Goal: Information Seeking & Learning: Learn about a topic

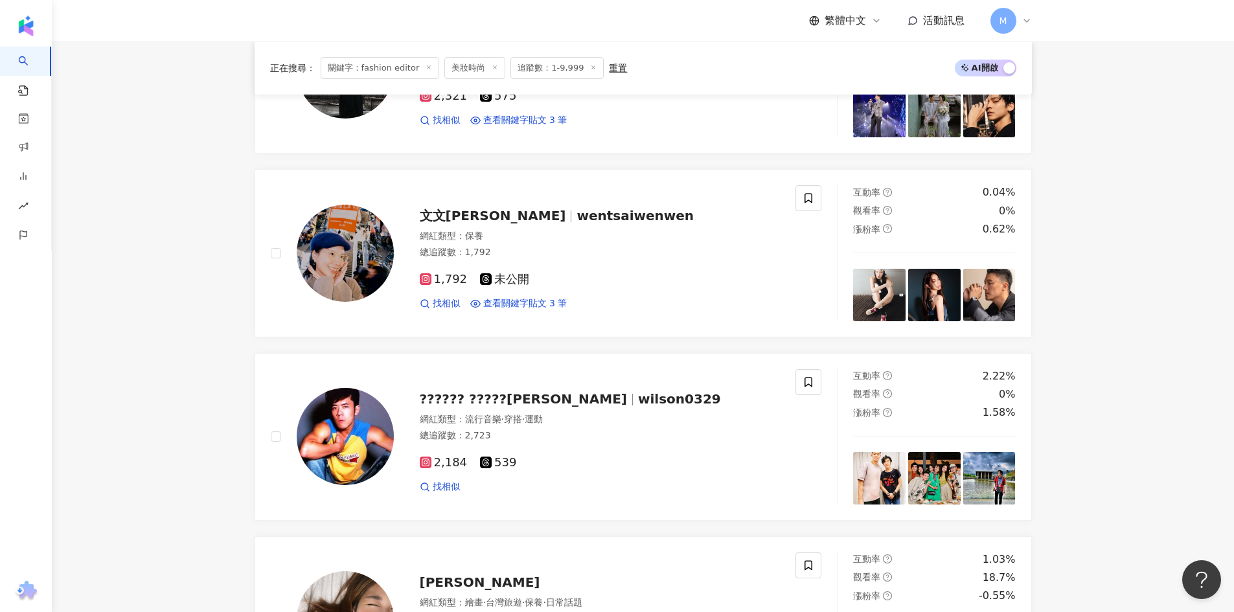
click at [1017, 26] on div "M" at bounding box center [1011, 21] width 41 height 26
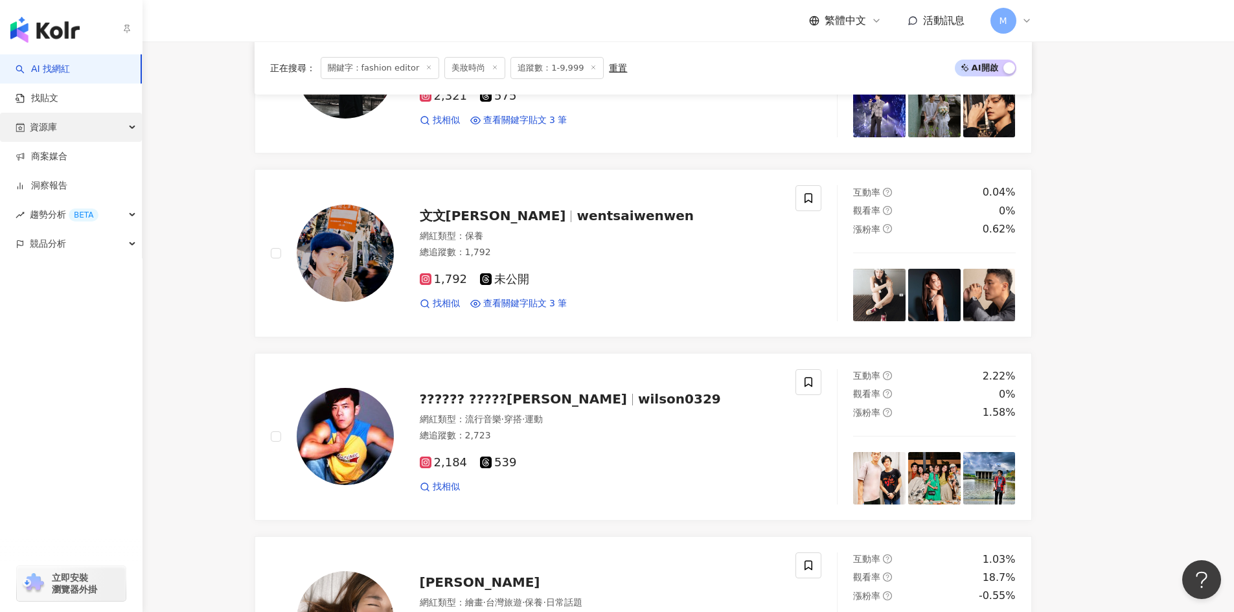
click at [126, 130] on div "資源庫" at bounding box center [71, 127] width 142 height 29
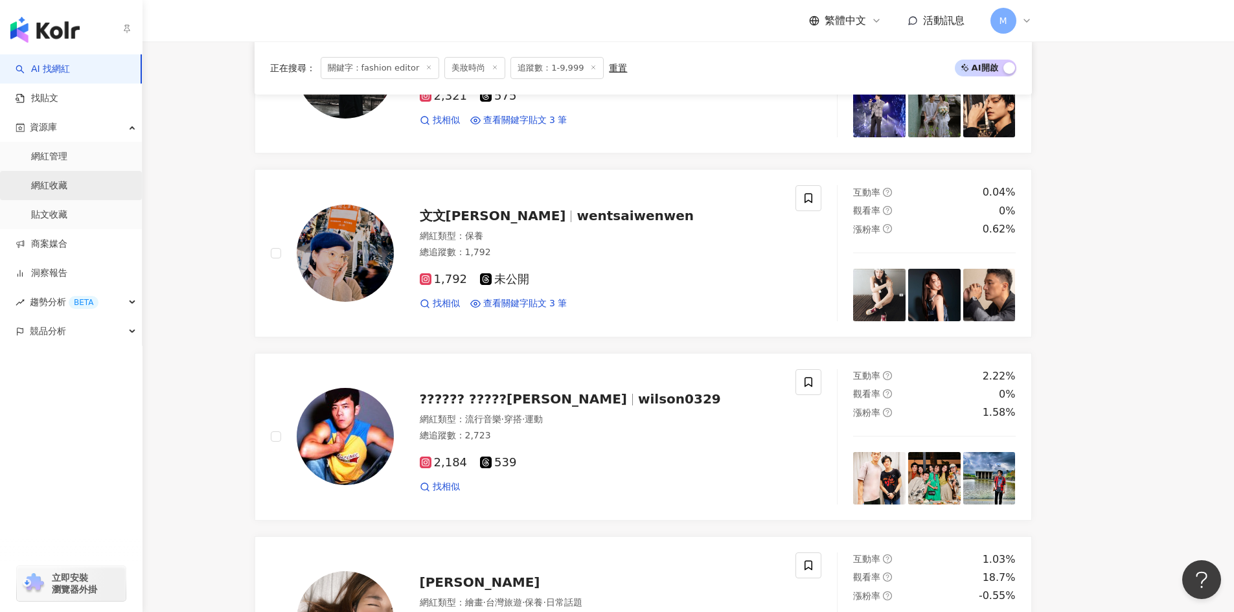
click at [67, 183] on link "網紅收藏" at bounding box center [49, 185] width 36 height 13
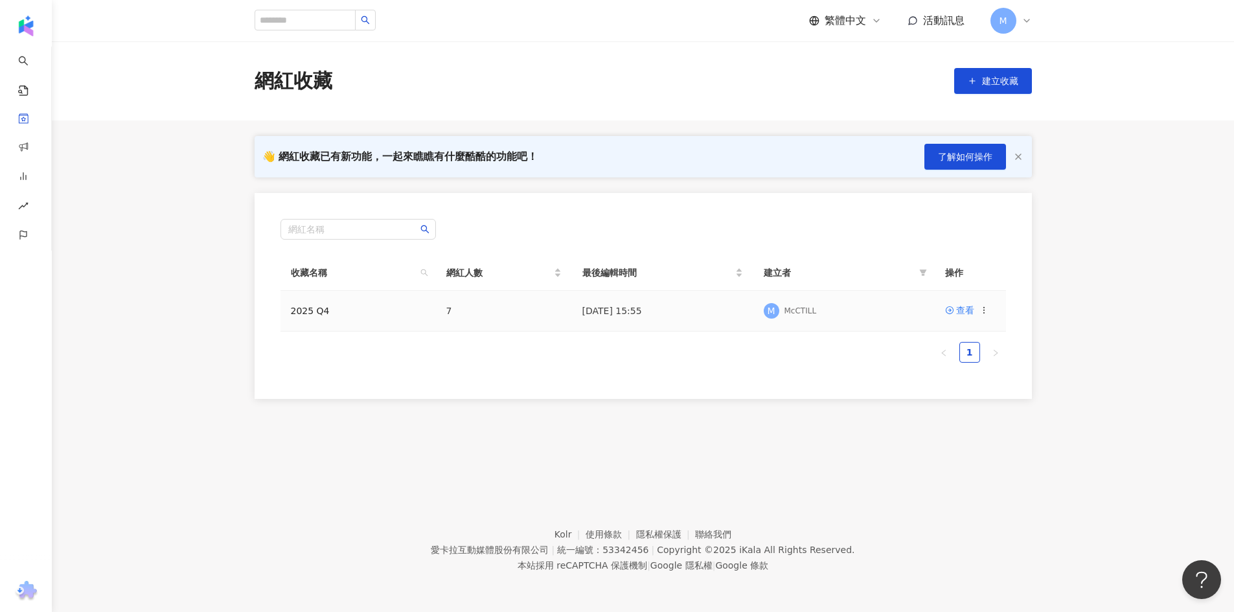
click at [321, 317] on td "2025 Q4" at bounding box center [358, 311] width 155 height 41
click at [965, 312] on div "查看" at bounding box center [965, 310] width 18 height 14
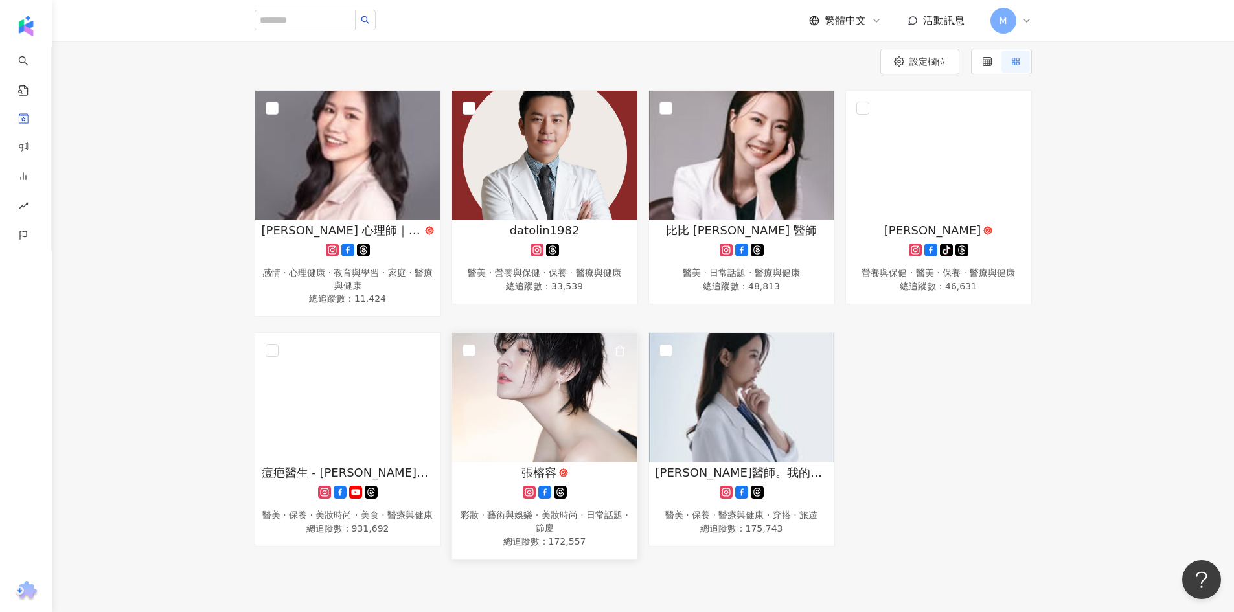
scroll to position [130, 0]
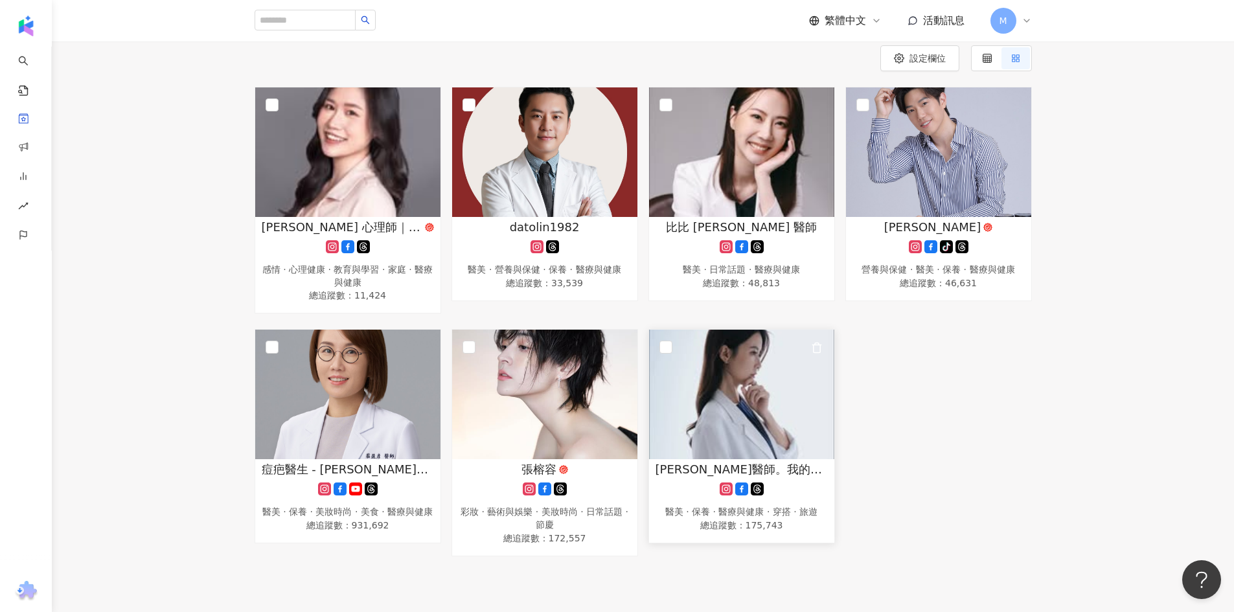
click at [698, 467] on span "王彥文醫師。我的丸美誌。" at bounding box center [742, 469] width 172 height 16
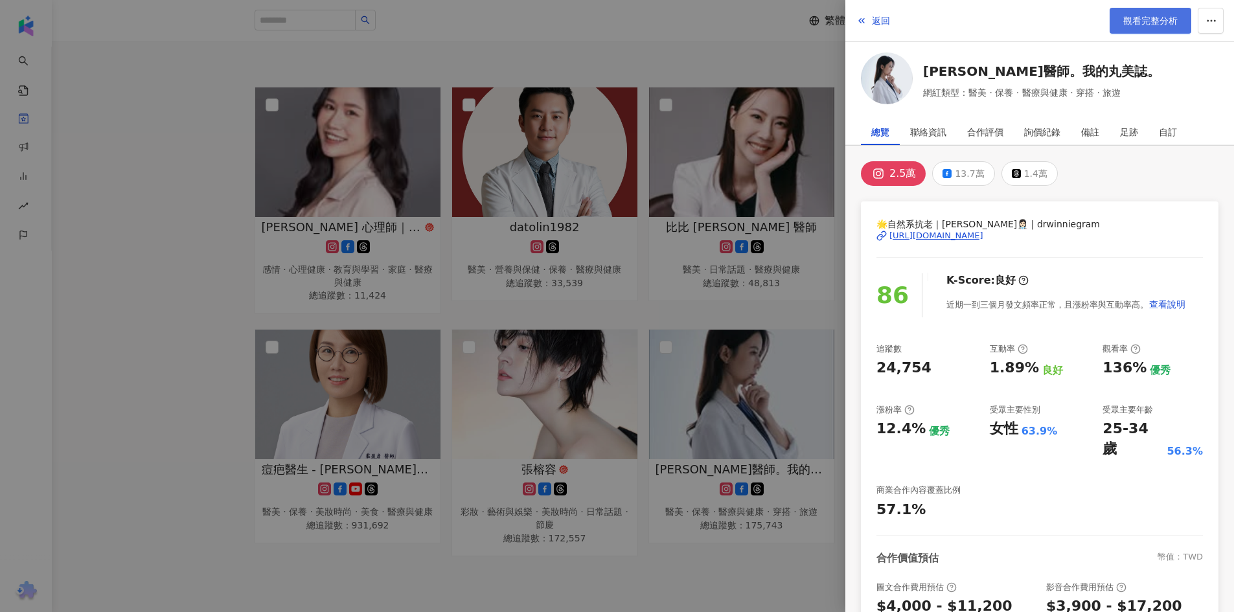
click at [1134, 22] on span "觀看完整分析" at bounding box center [1150, 21] width 54 height 10
click at [628, 301] on div at bounding box center [617, 306] width 1234 height 612
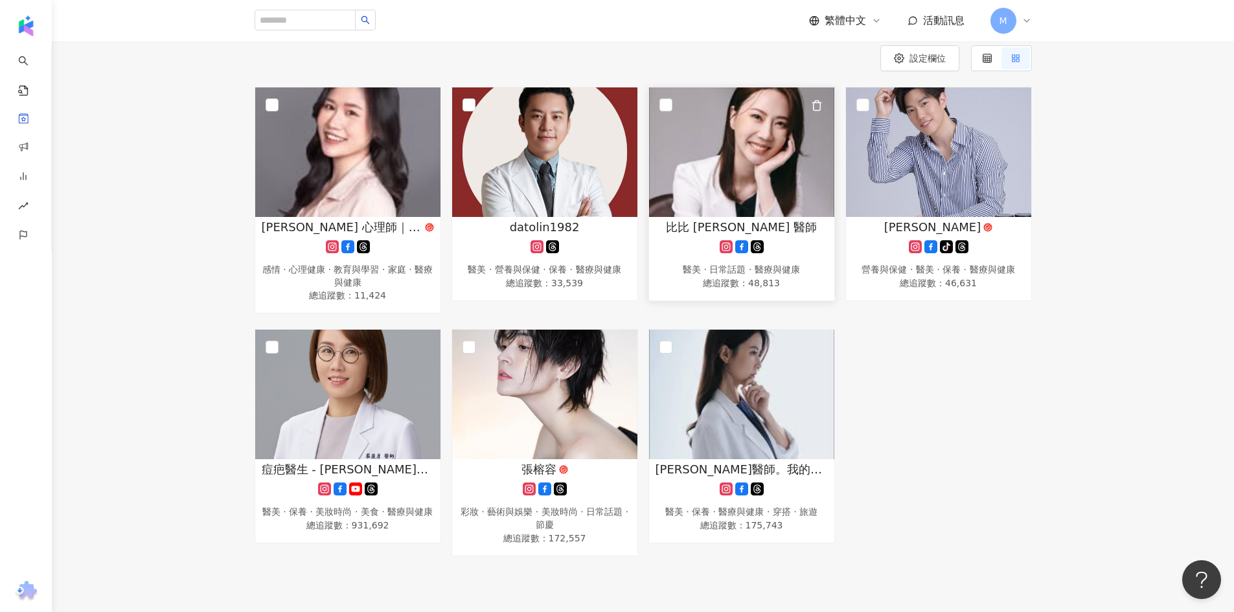
click at [767, 225] on span "比比 [PERSON_NAME] 醫師" at bounding box center [741, 227] width 151 height 16
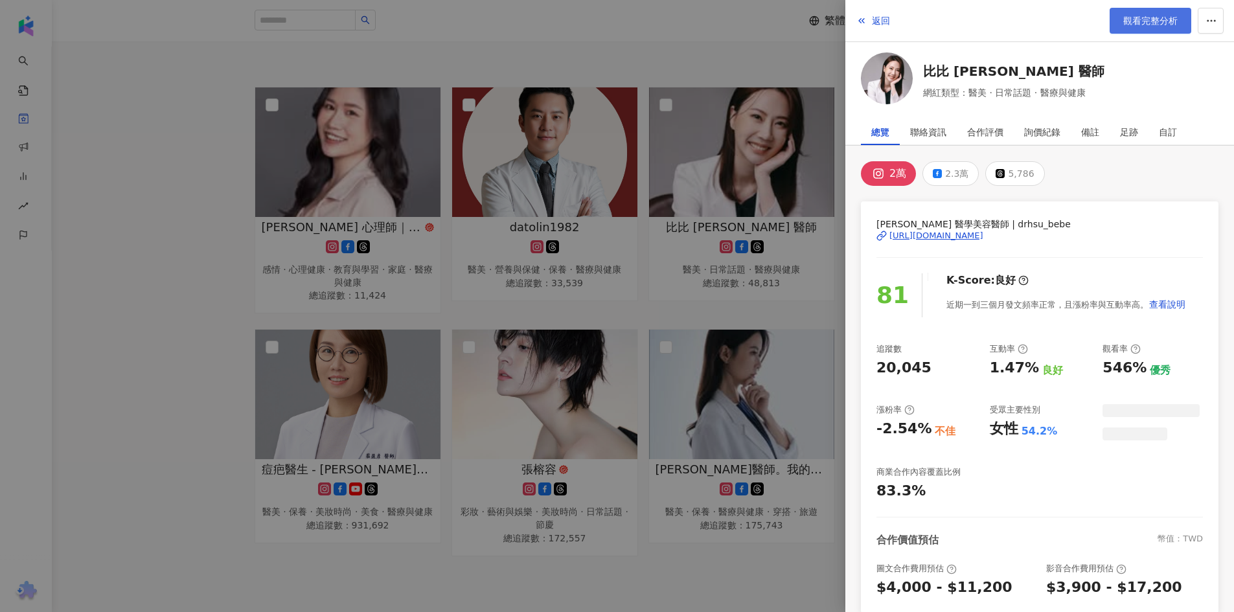
click at [1124, 26] on span "觀看完整分析" at bounding box center [1150, 21] width 54 height 10
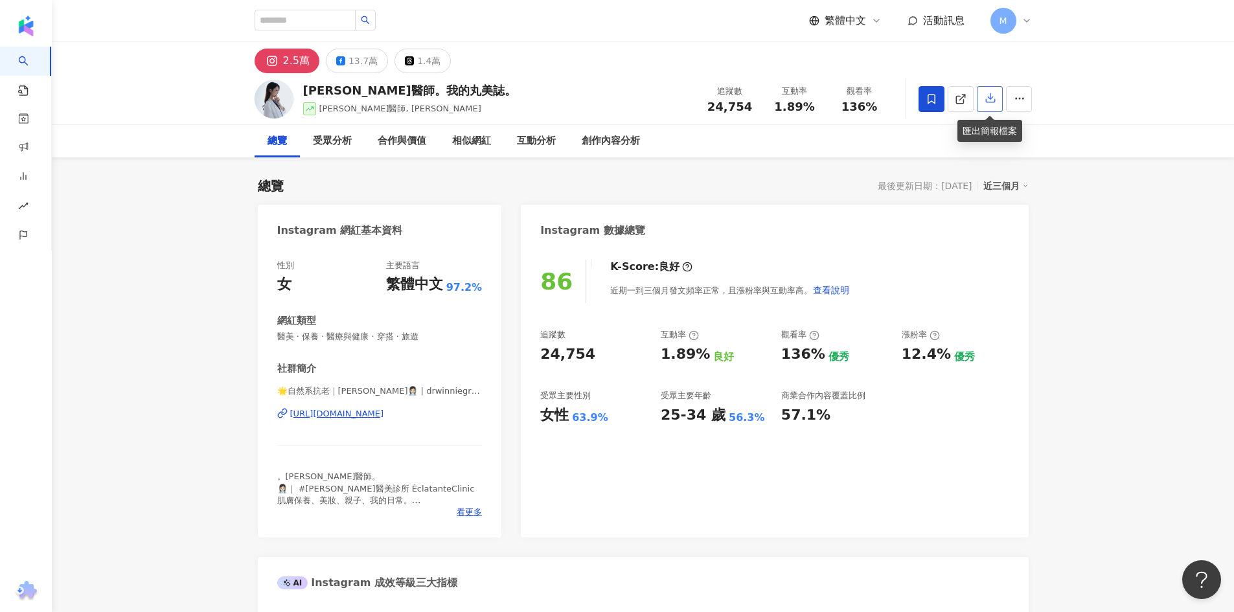
click at [995, 96] on icon "button" at bounding box center [991, 98] width 12 height 12
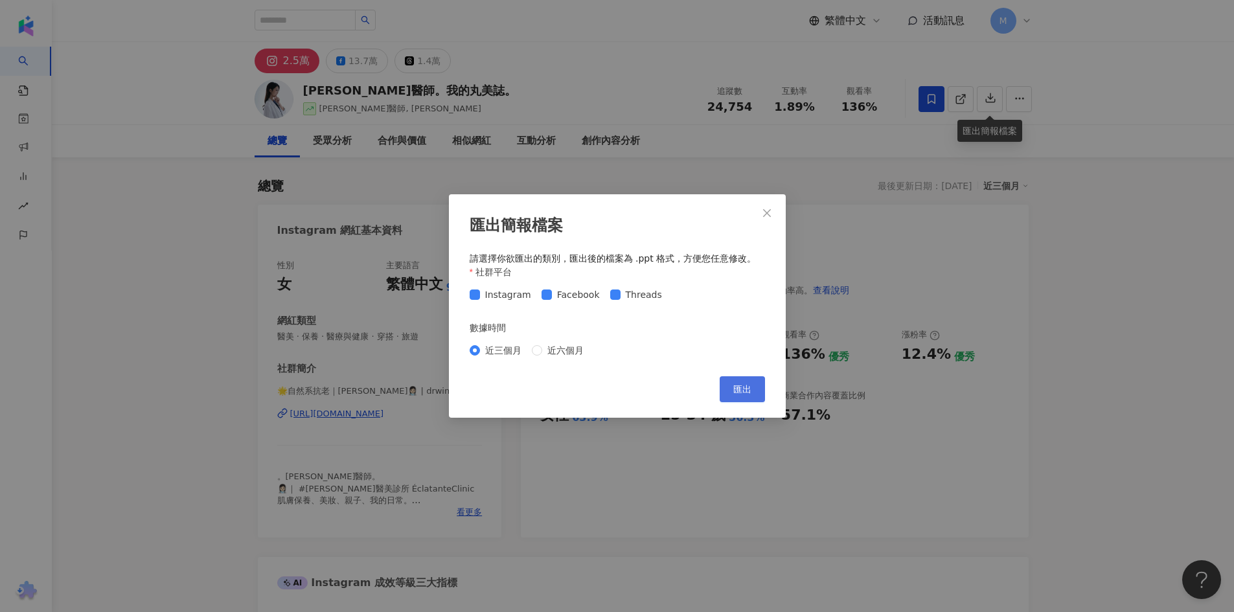
click at [741, 398] on button "匯出" at bounding box center [742, 389] width 45 height 26
click at [766, 214] on icon "close" at bounding box center [767, 213] width 10 height 10
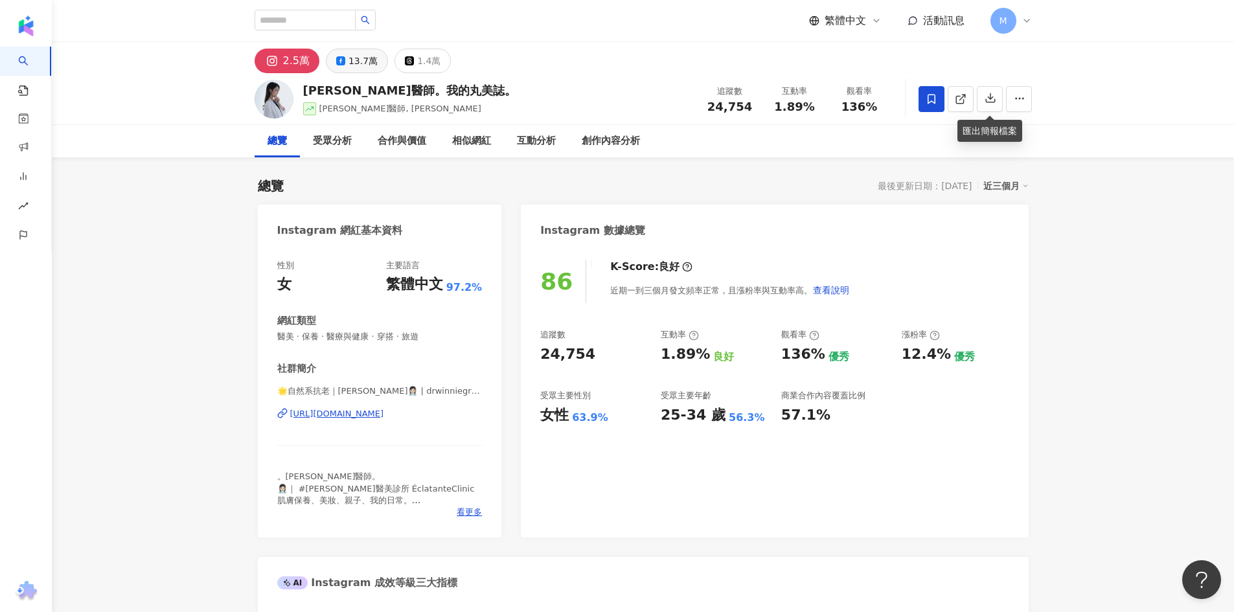
click at [367, 54] on div "13.7萬" at bounding box center [363, 61] width 29 height 18
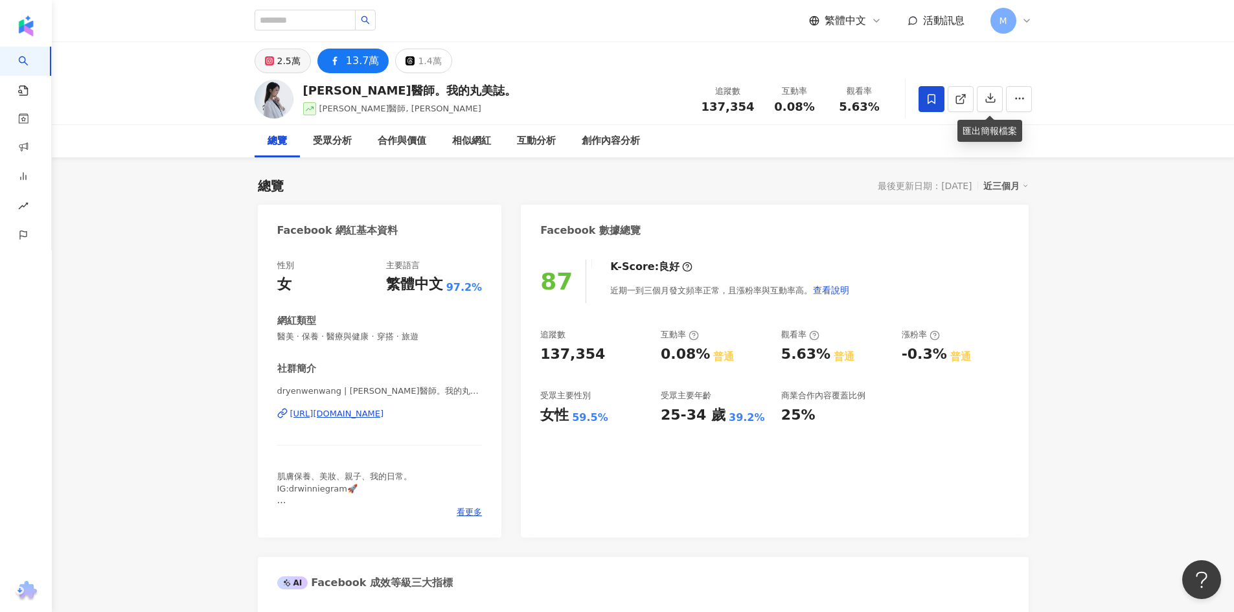
click at [275, 59] on button "2.5萬" at bounding box center [283, 61] width 56 height 25
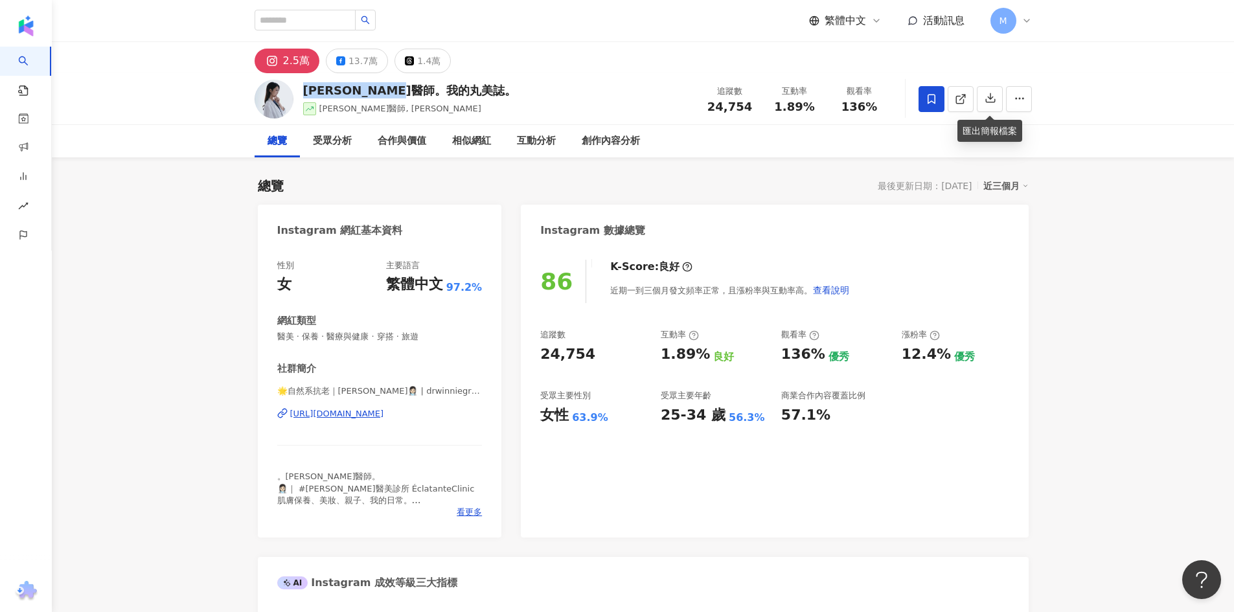
drag, startPoint x: 304, startPoint y: 91, endPoint x: 448, endPoint y: 88, distance: 144.5
click at [448, 88] on div "王彥文醫師。我的丸美誌。 王彥文醫師, 王彥文 追蹤數 24,754 互動率 1.89% 觀看率 136%" at bounding box center [643, 98] width 829 height 51
copy div "王彥文醫師。我的丸美誌。"
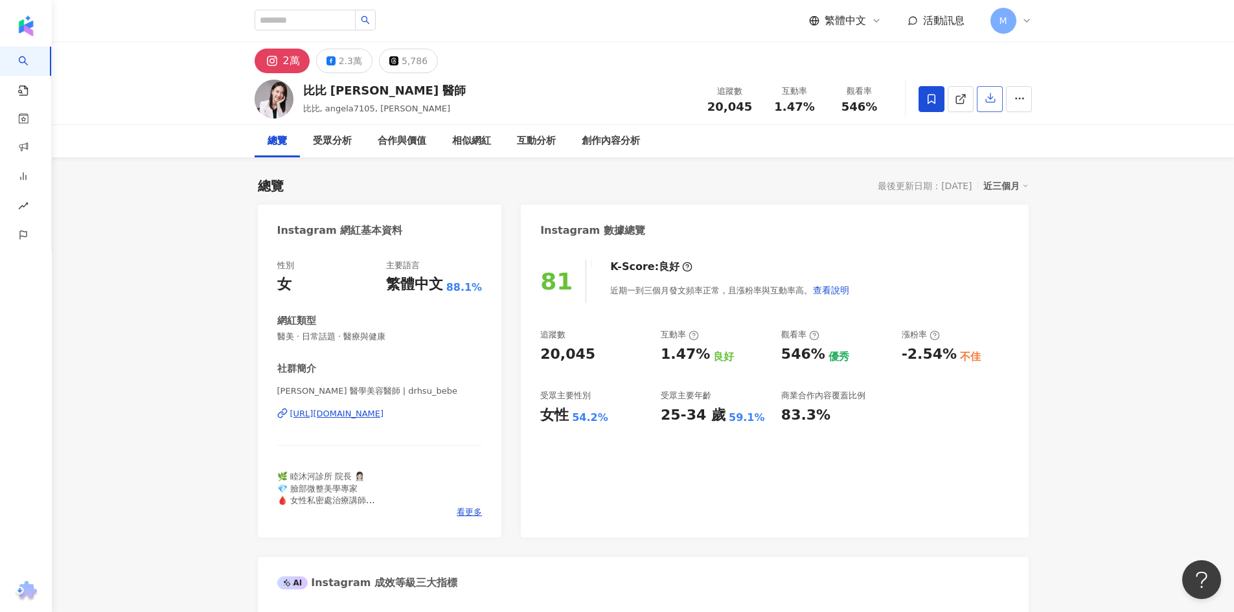
click at [989, 102] on icon "button" at bounding box center [991, 98] width 12 height 12
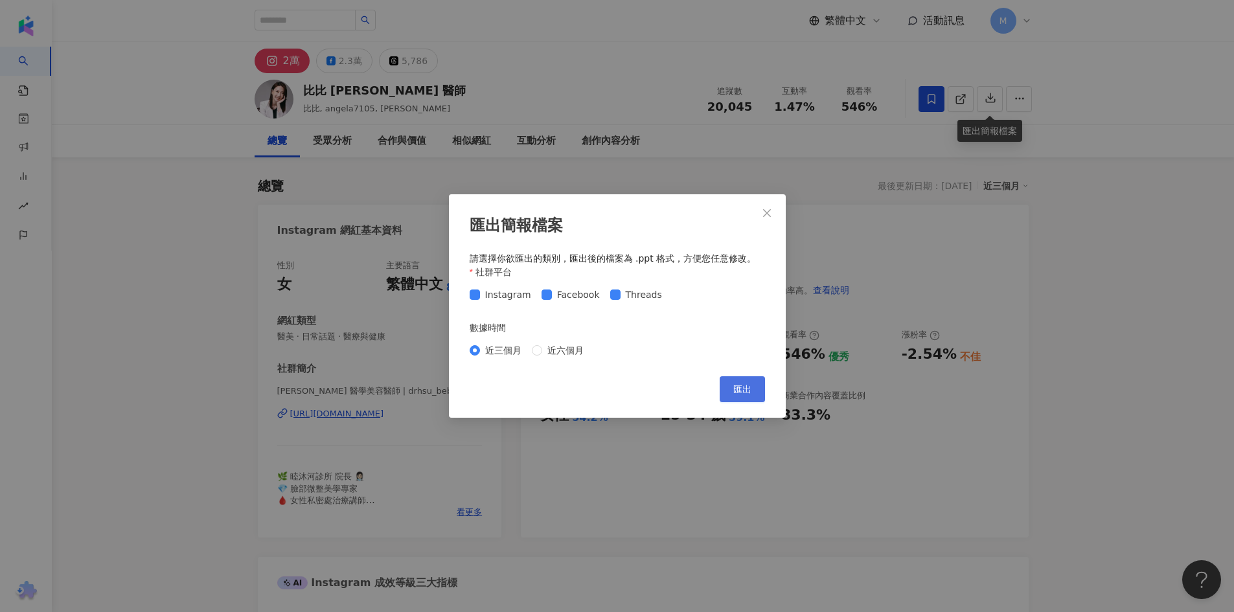
click at [746, 382] on button "匯出" at bounding box center [742, 389] width 45 height 26
click at [765, 208] on icon "close" at bounding box center [767, 213] width 10 height 10
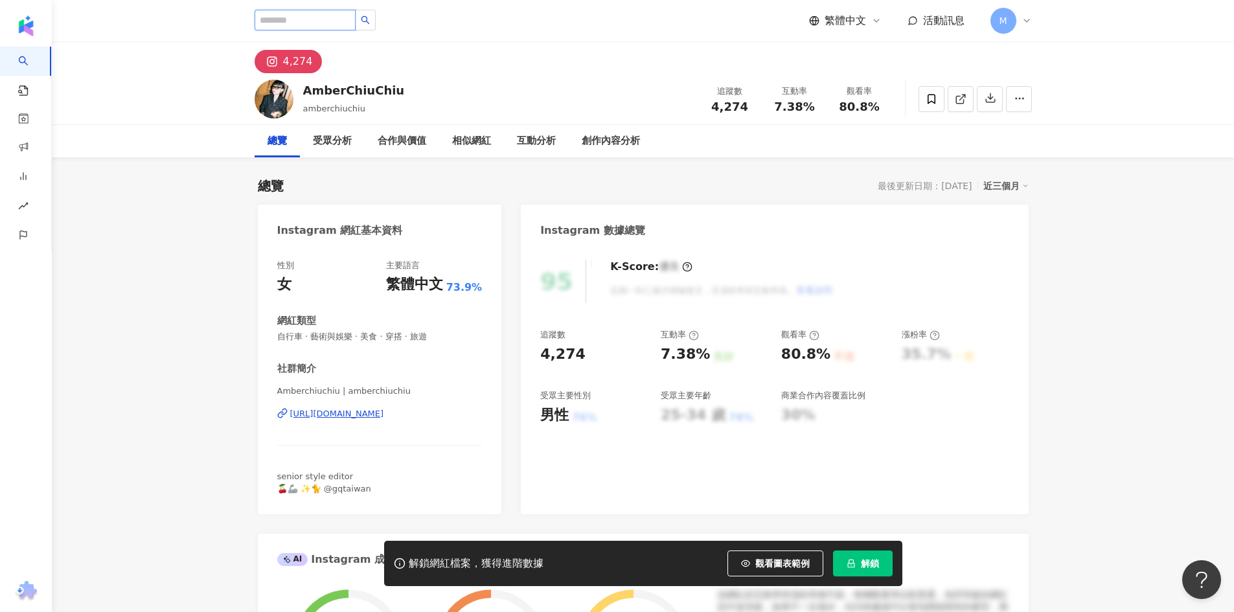
click at [356, 19] on input "search" at bounding box center [305, 20] width 101 height 21
type input "*"
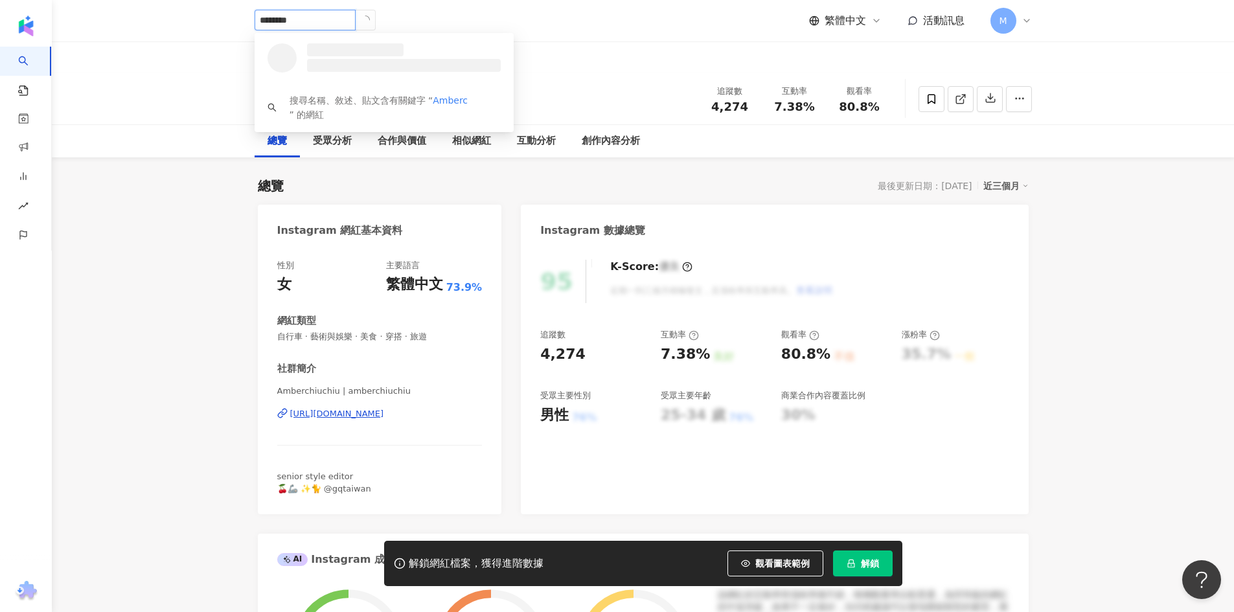
type input "*********"
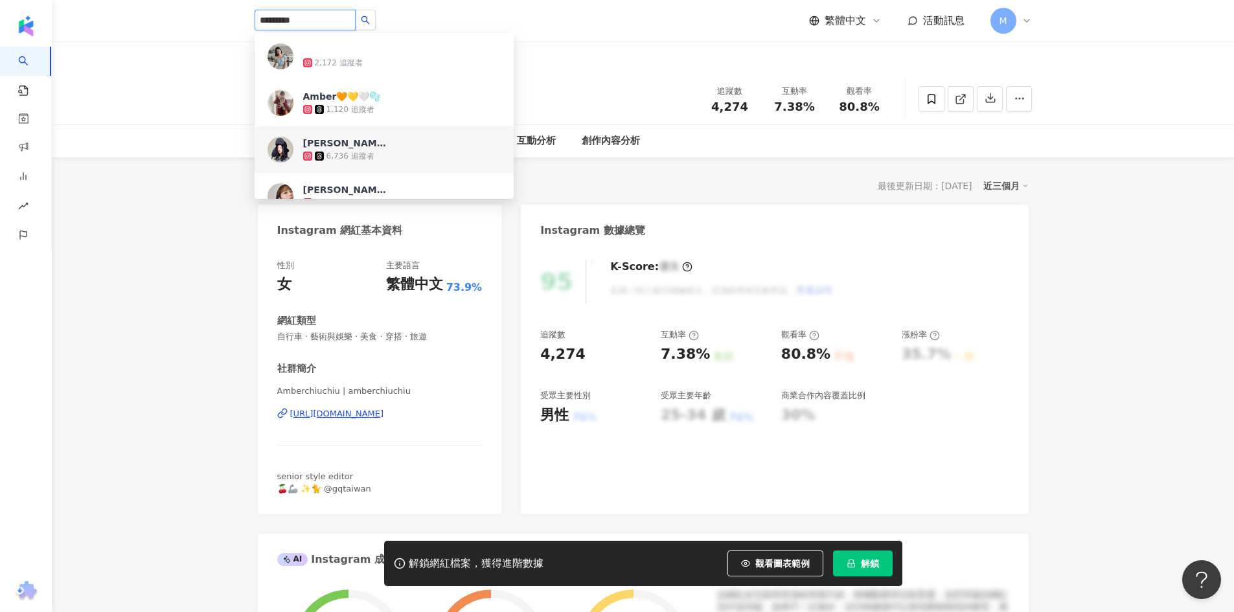
click at [366, 137] on span "Amber Chan" at bounding box center [345, 143] width 84 height 13
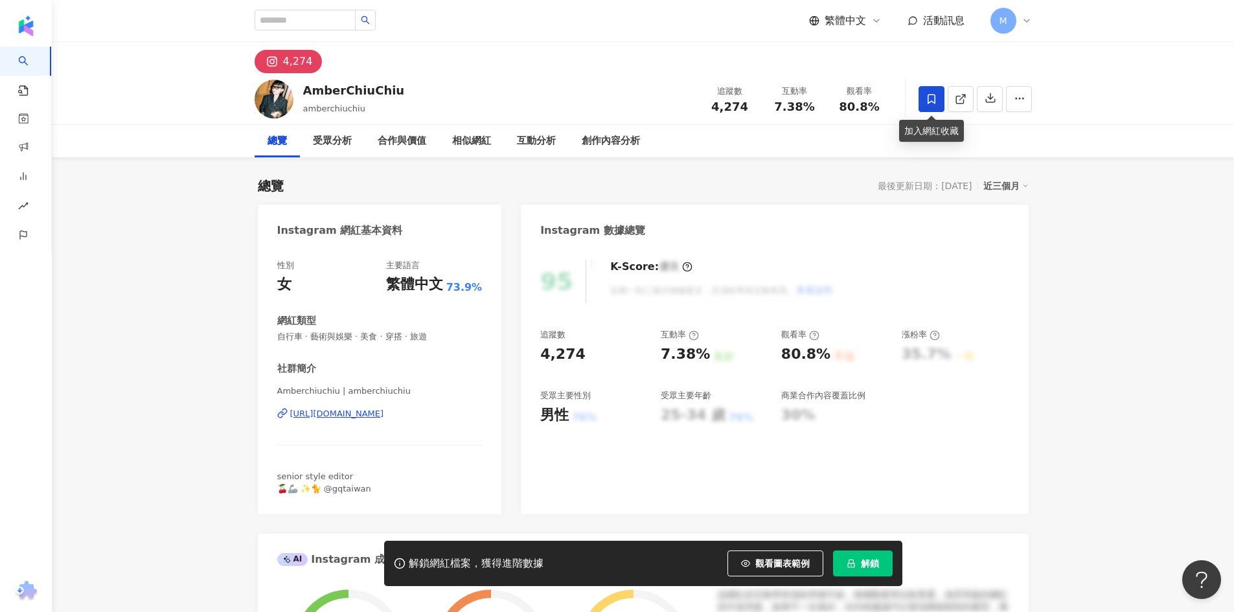
click at [935, 100] on icon at bounding box center [932, 99] width 8 height 10
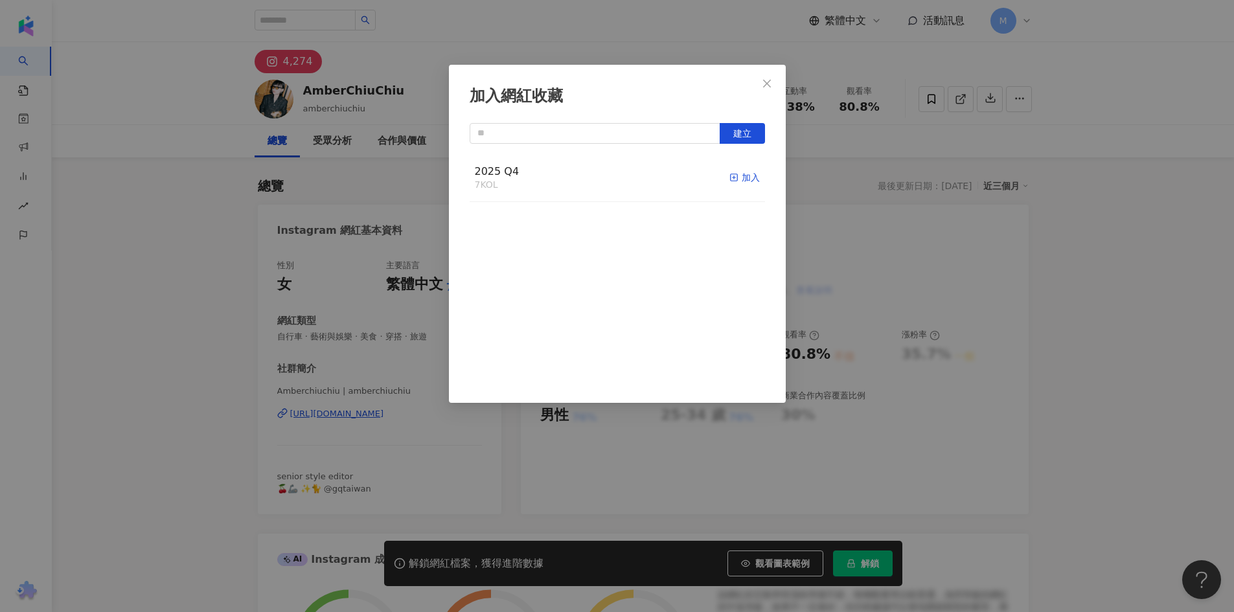
click at [736, 178] on div "加入" at bounding box center [745, 177] width 30 height 14
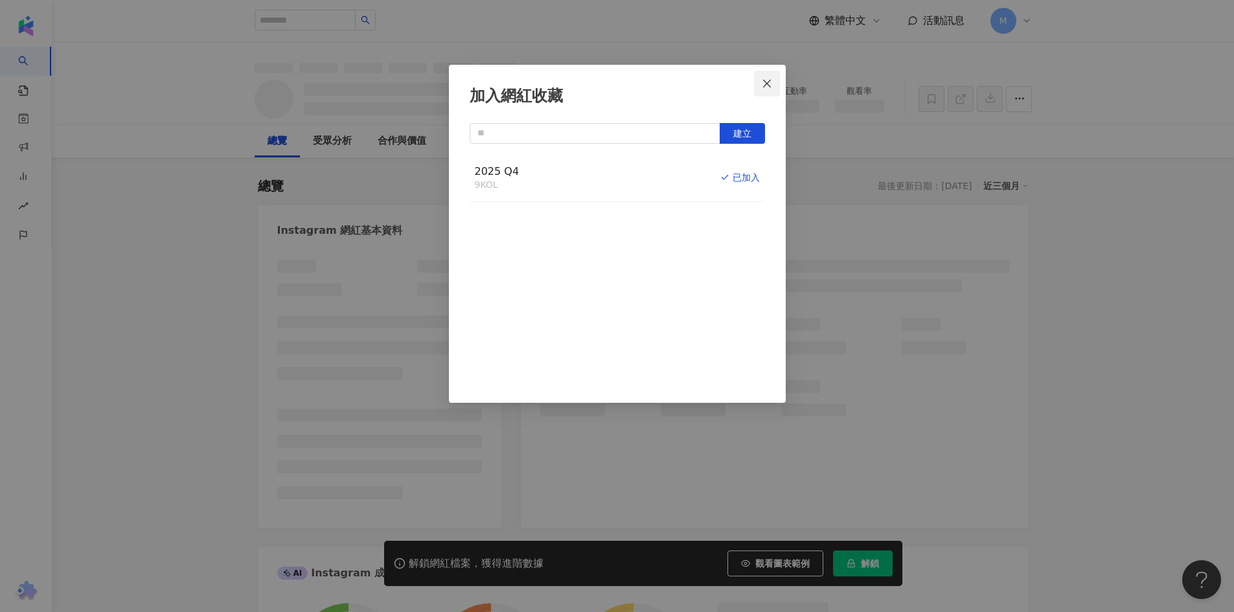
click at [770, 83] on icon "close" at bounding box center [767, 83] width 10 height 10
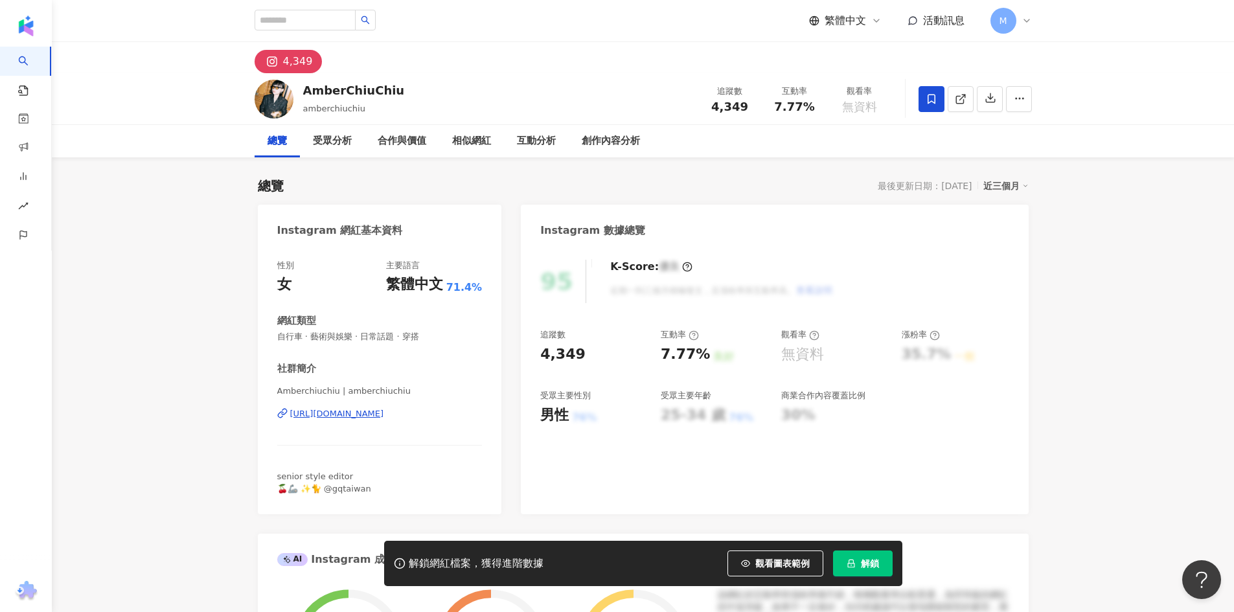
click at [592, 61] on div "4,349" at bounding box center [643, 57] width 829 height 31
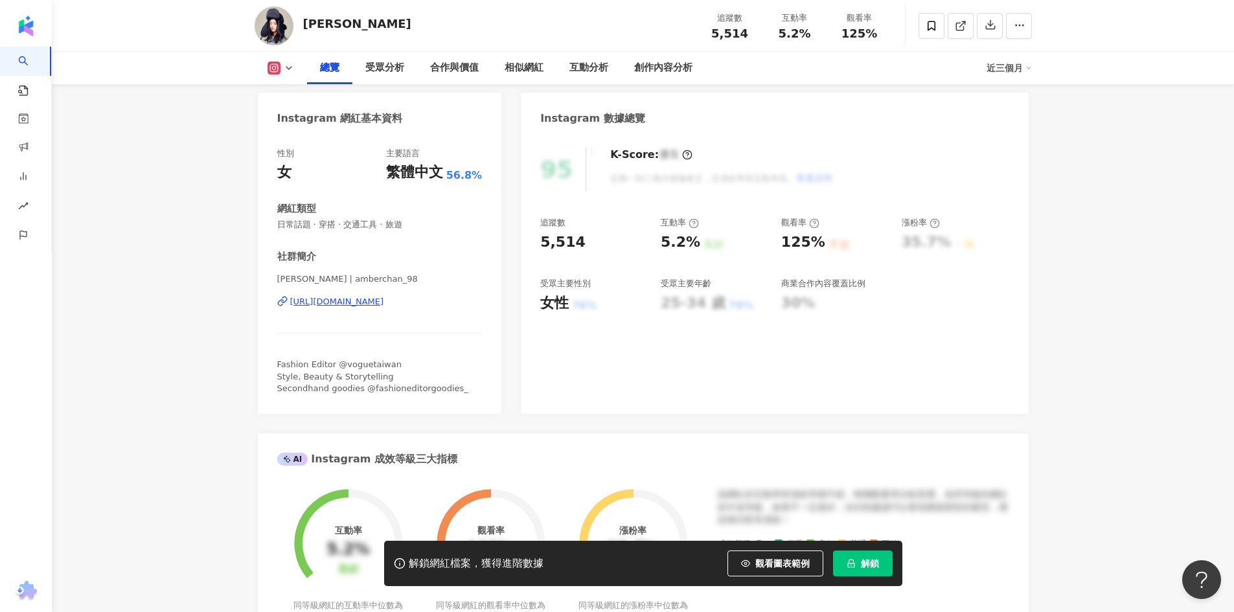
scroll to position [65, 0]
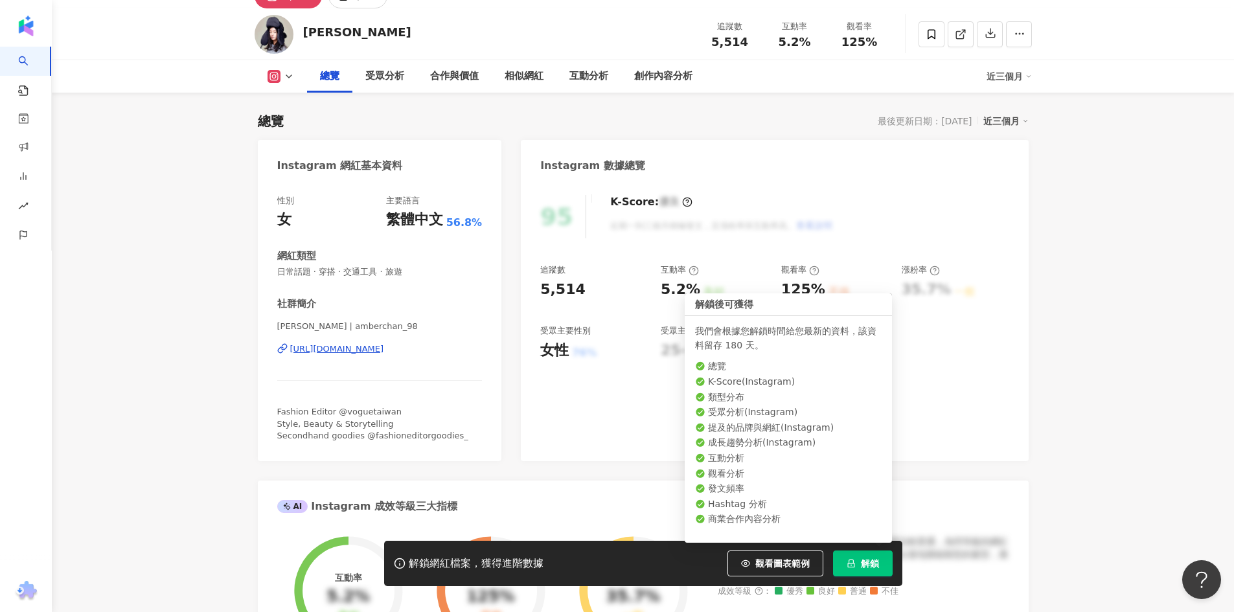
click at [859, 556] on button "解鎖" at bounding box center [863, 564] width 60 height 26
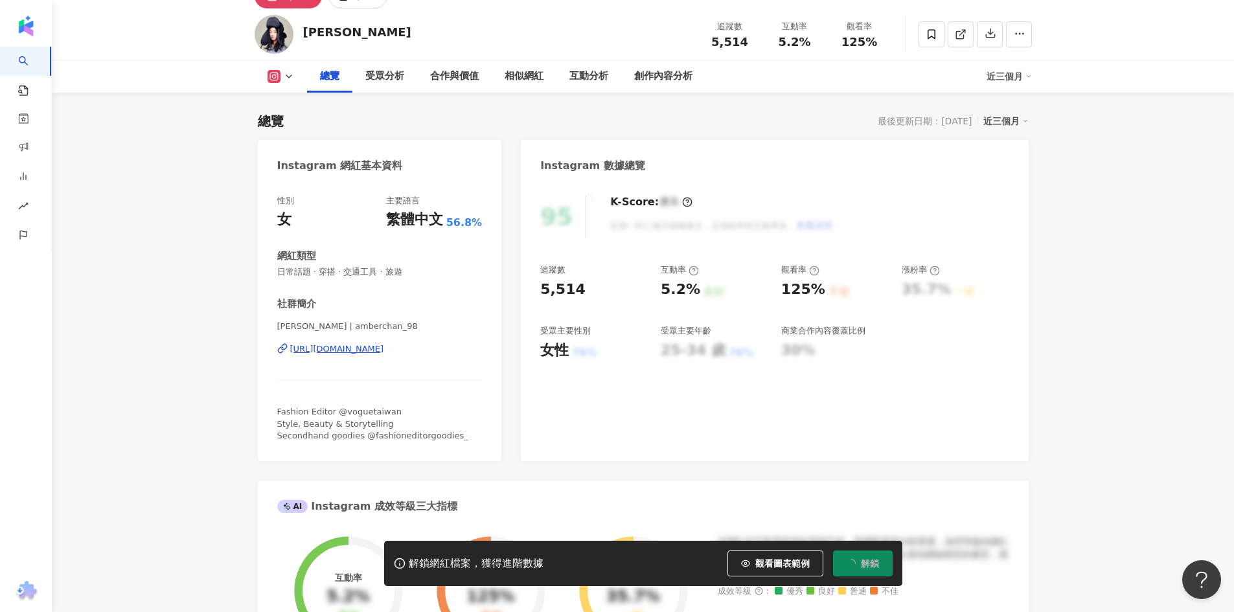
scroll to position [79, 0]
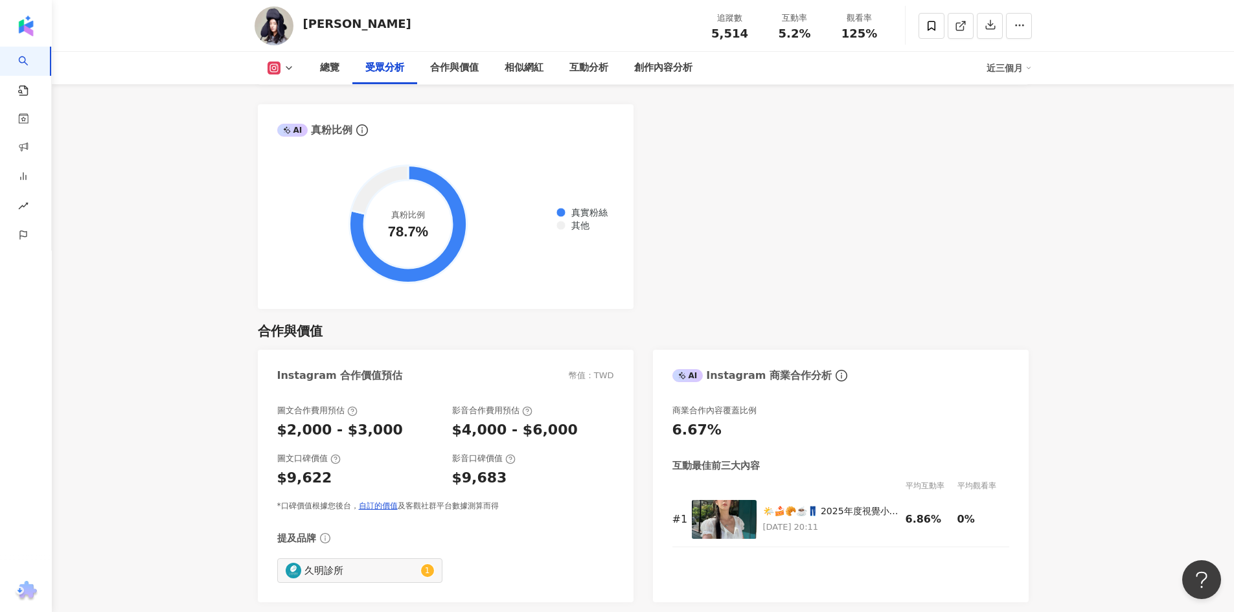
scroll to position [1634, 0]
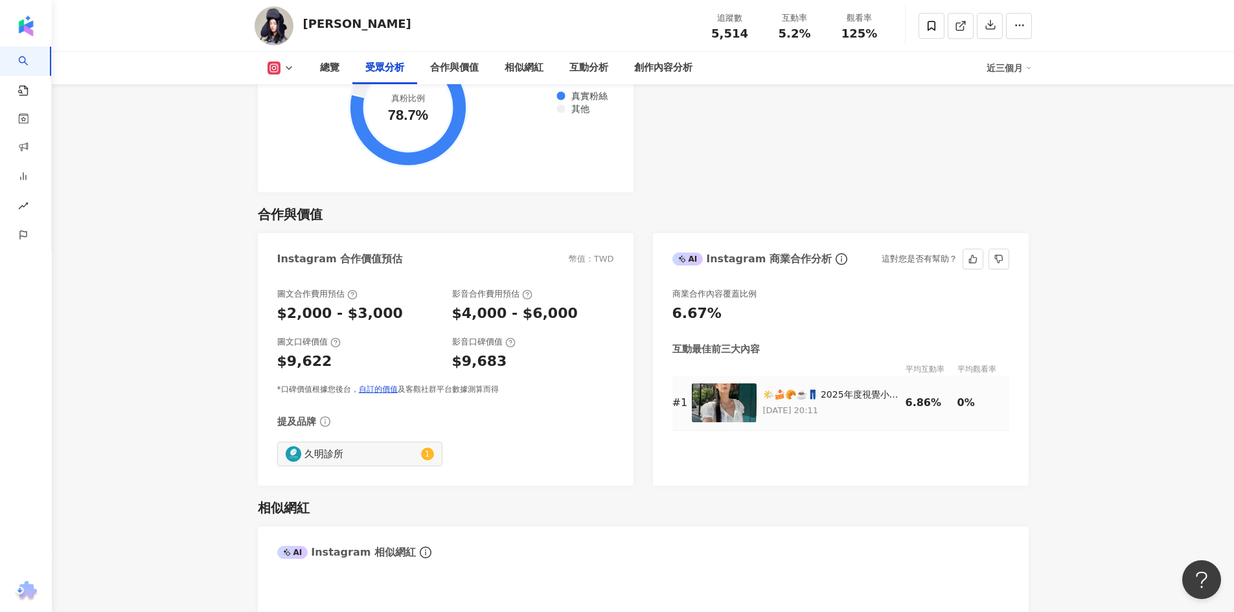
click at [746, 411] on img at bounding box center [724, 403] width 65 height 39
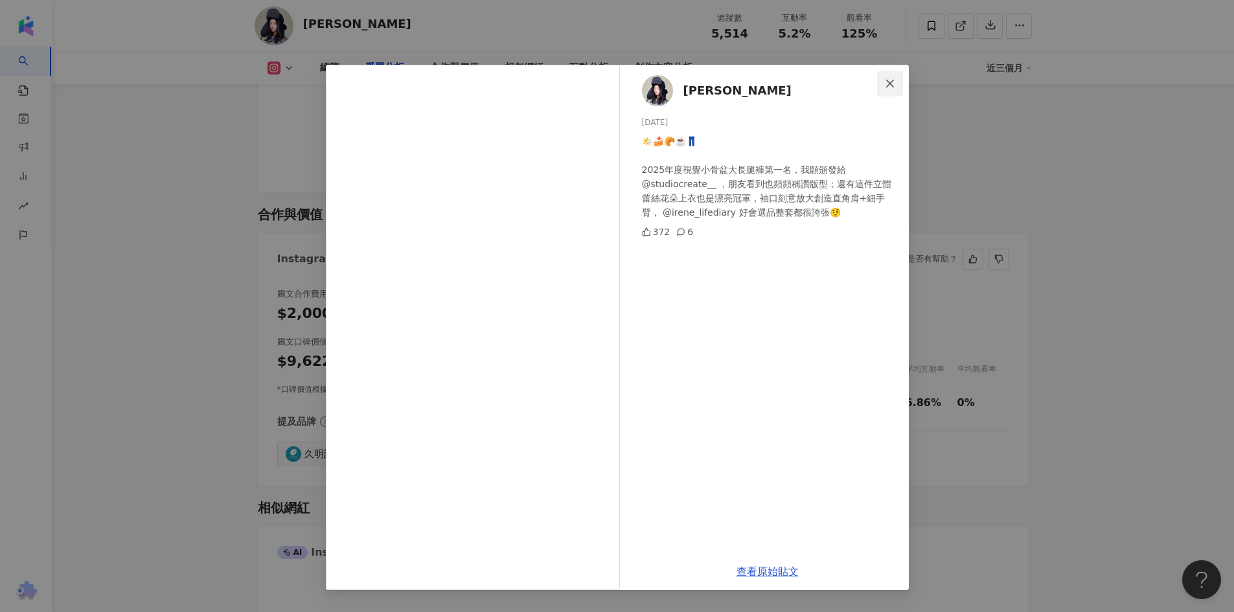
click at [888, 84] on icon "close" at bounding box center [890, 83] width 10 height 10
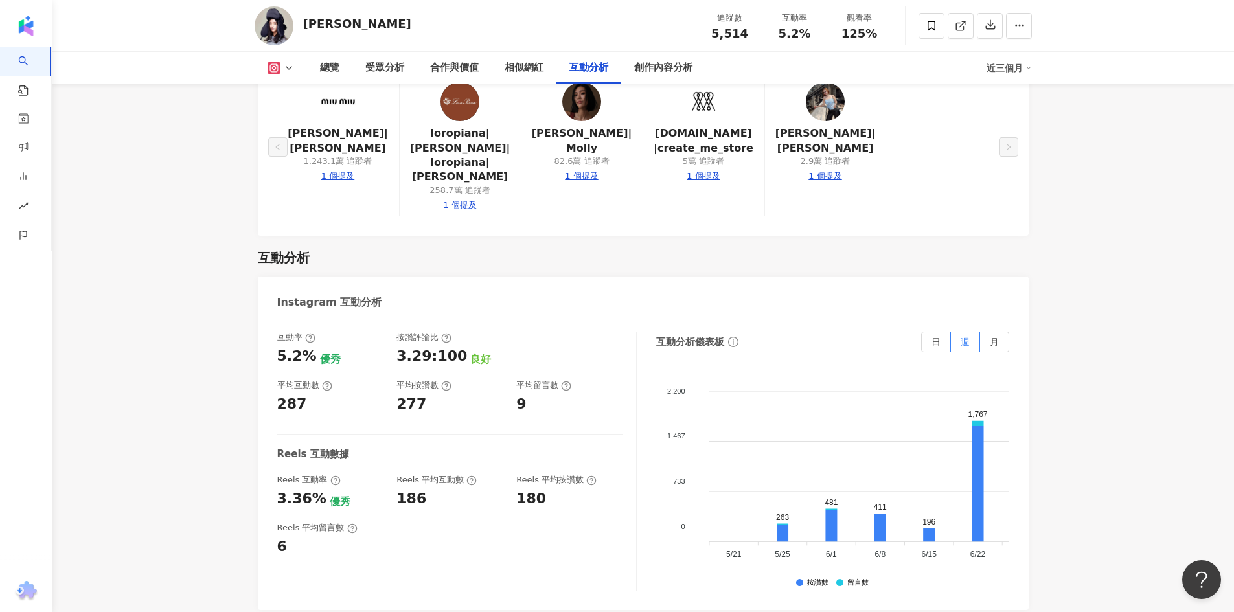
scroll to position [2541, 0]
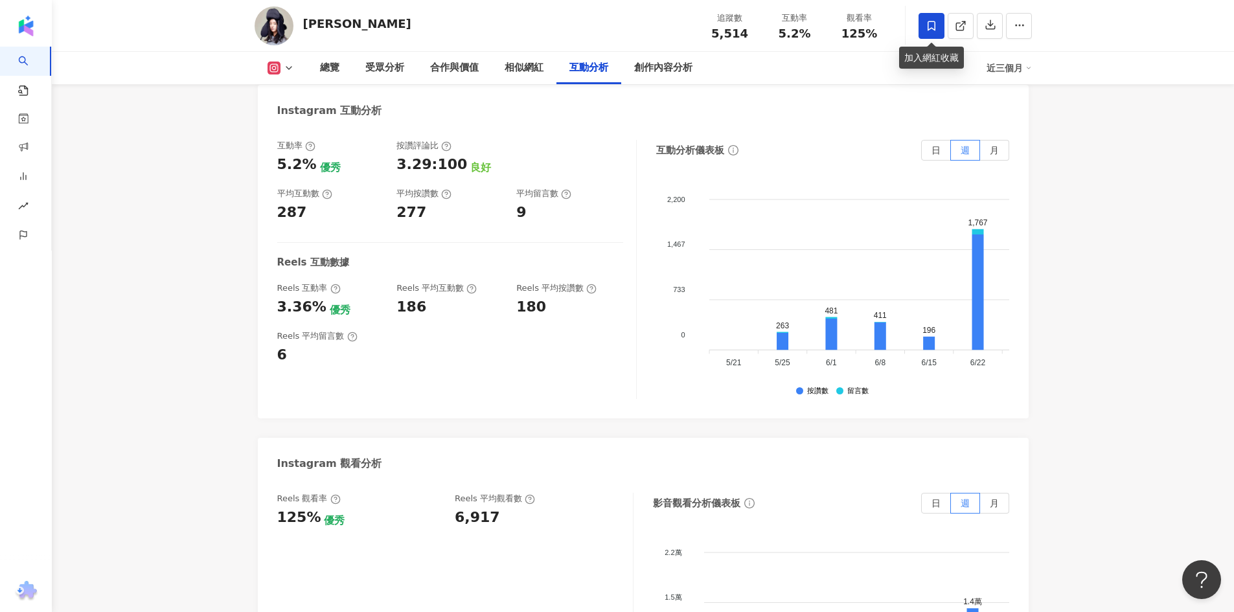
click at [927, 31] on icon at bounding box center [932, 26] width 12 height 12
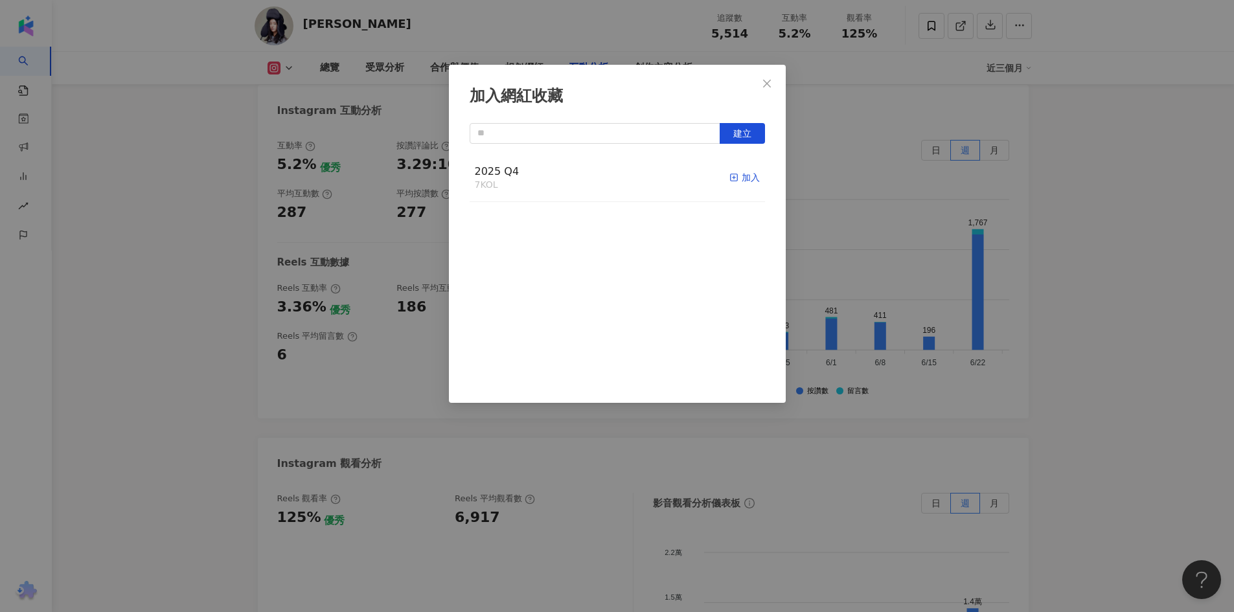
click at [730, 179] on icon "button" at bounding box center [734, 177] width 9 height 9
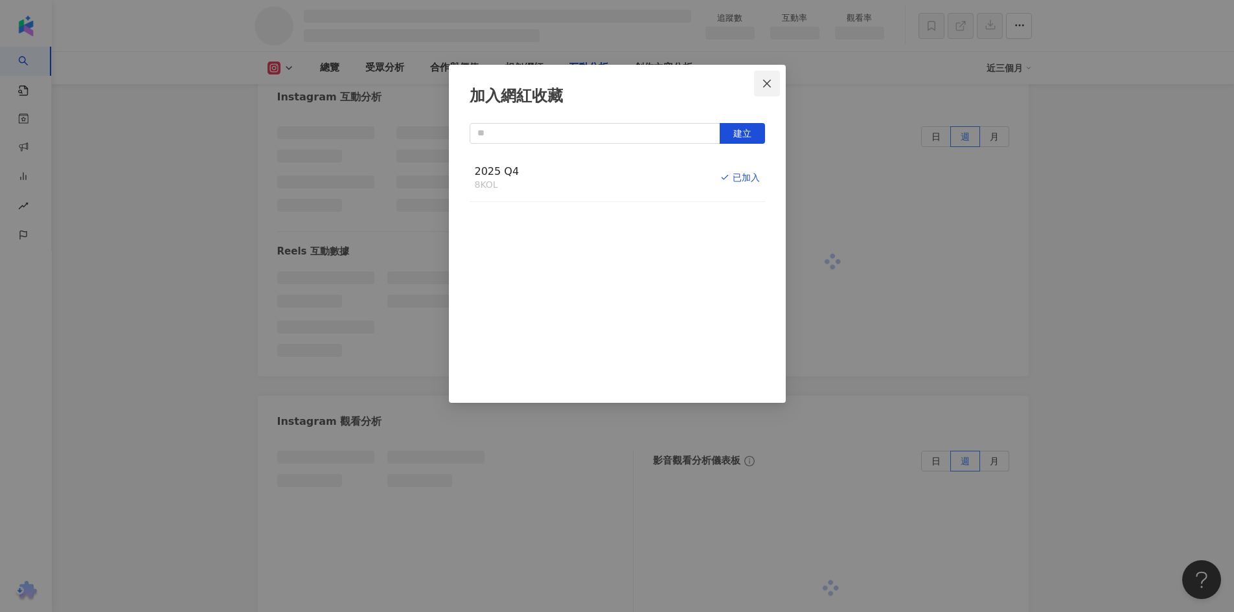
scroll to position [2281, 0]
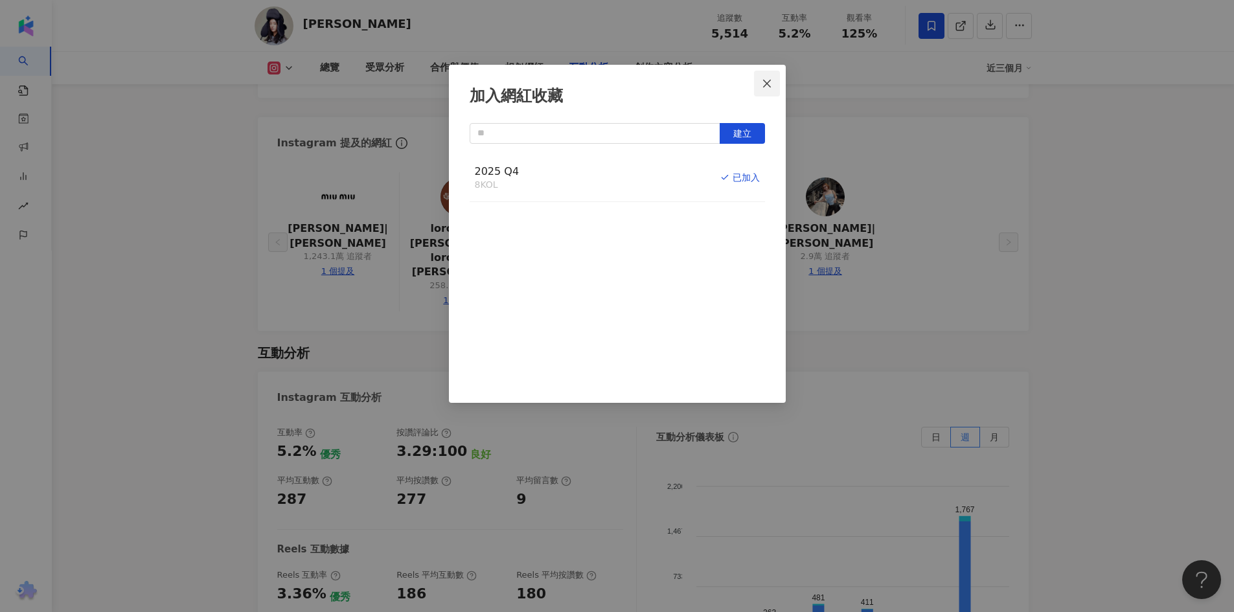
click at [766, 85] on icon "close" at bounding box center [767, 83] width 8 height 8
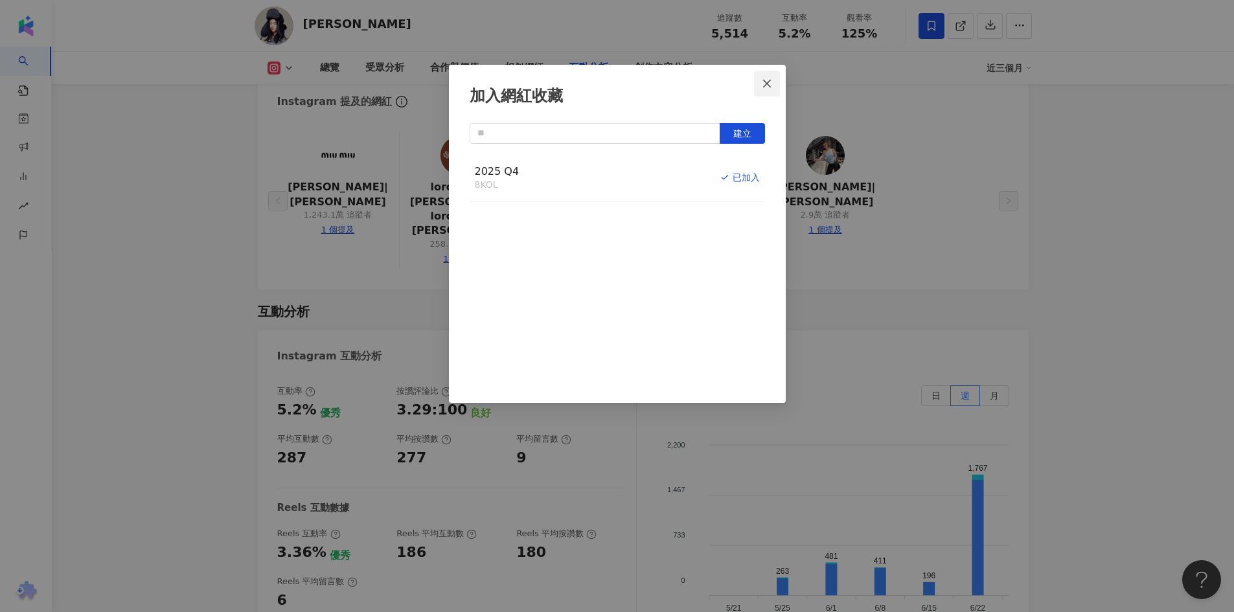
scroll to position [2527, 0]
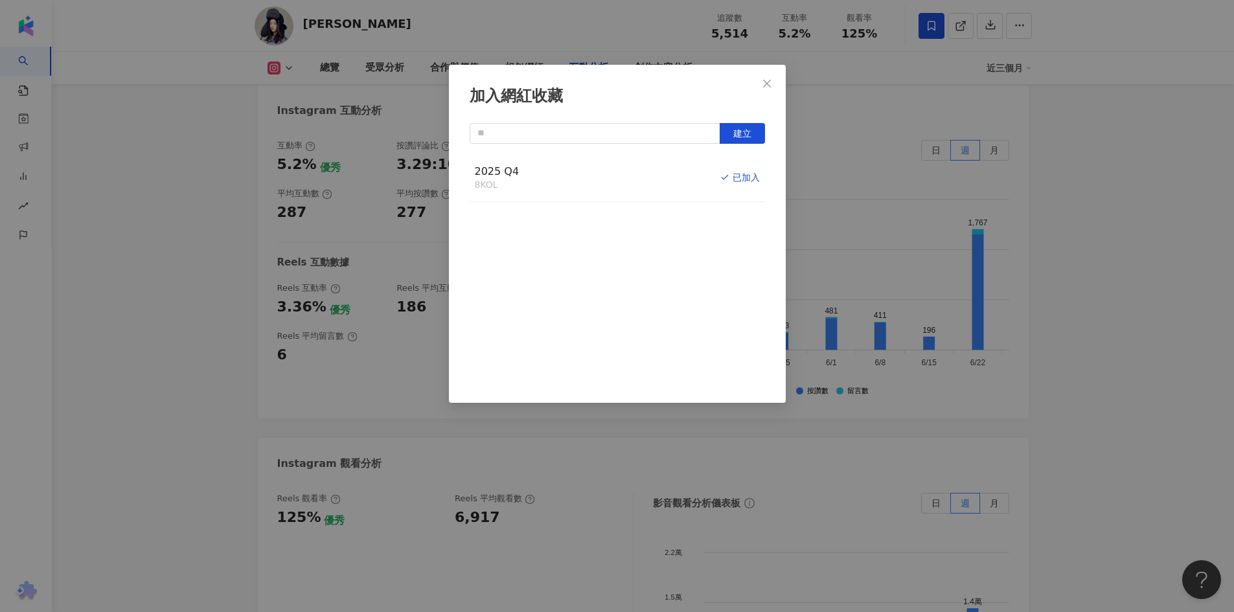
click at [766, 86] on div "加入網紅收藏 建立 2025 Q4 8 KOL 已加入" at bounding box center [617, 306] width 1234 height 612
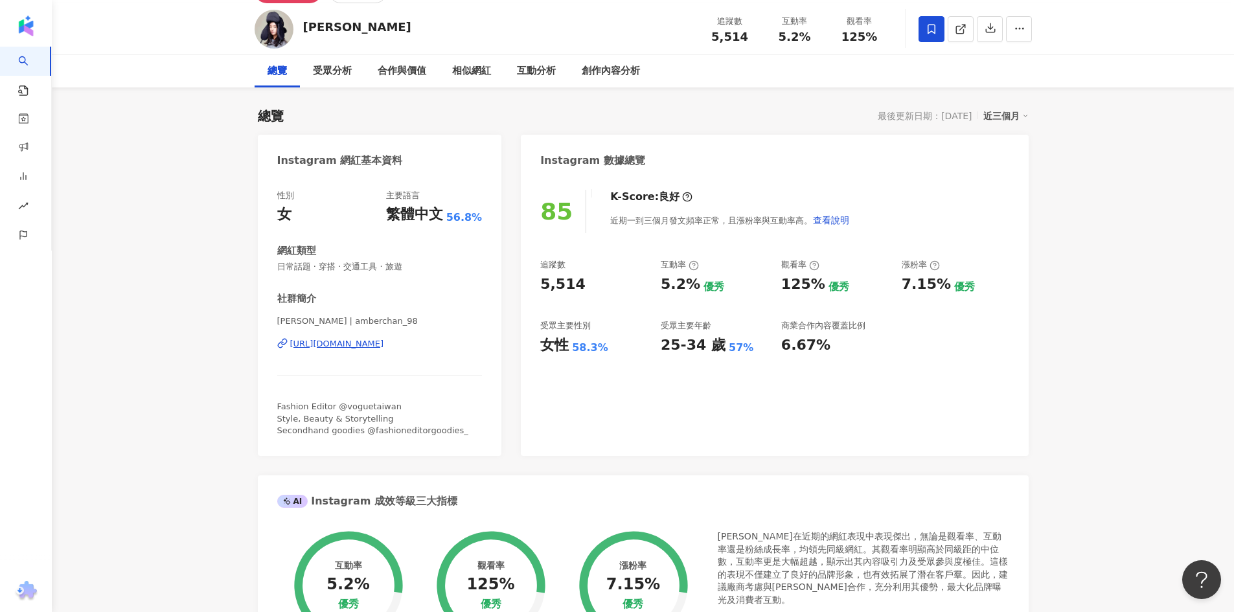
scroll to position [0, 0]
